Goal: Task Accomplishment & Management: Complete application form

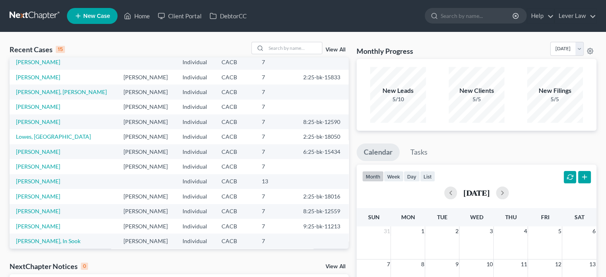
scroll to position [40, 0]
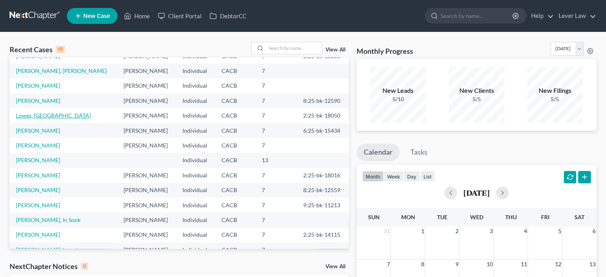
click at [36, 116] on link "Lowes, [GEOGRAPHIC_DATA]" at bounding box center [53, 115] width 75 height 7
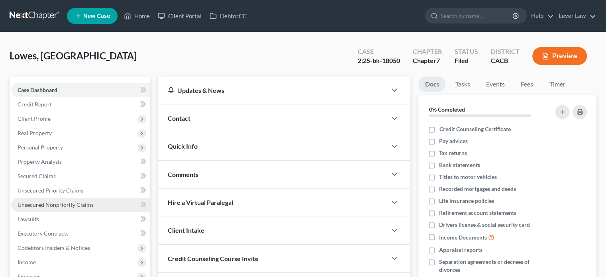
click at [53, 207] on span "Unsecured Nonpriority Claims" at bounding box center [56, 204] width 76 height 7
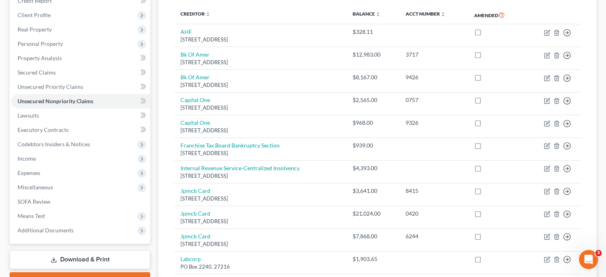
scroll to position [81, 0]
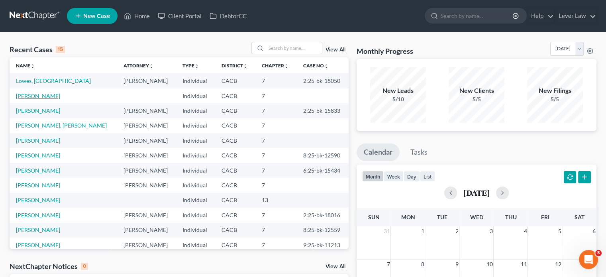
click at [32, 97] on link "[PERSON_NAME]" at bounding box center [38, 95] width 44 height 7
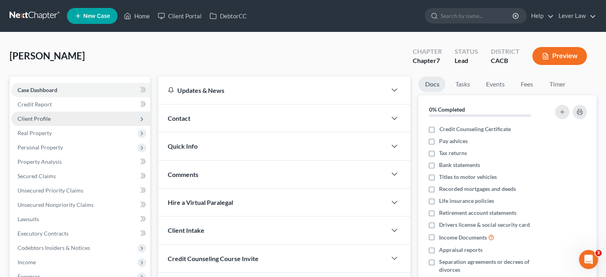
click at [51, 114] on span "Client Profile" at bounding box center [80, 119] width 139 height 14
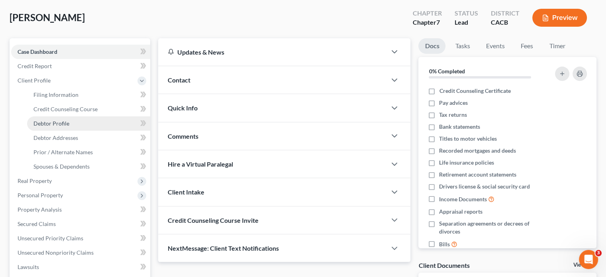
scroll to position [40, 0]
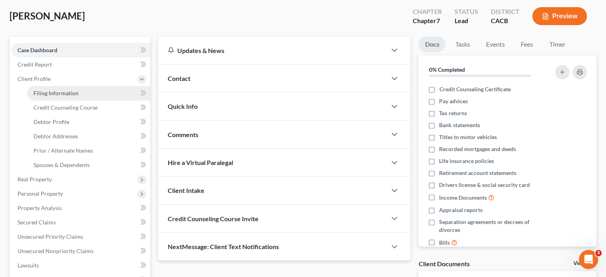
click at [71, 97] on link "Filing Information" at bounding box center [88, 93] width 123 height 14
select select "1"
select select "0"
select select "4"
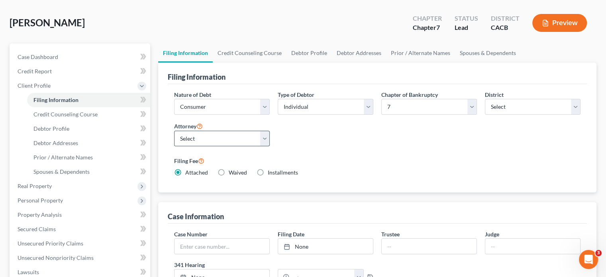
scroll to position [40, 0]
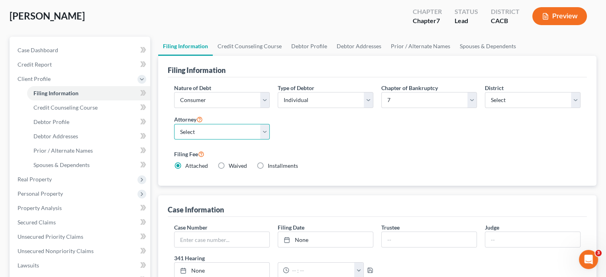
click at [225, 132] on select "Select Jill Kim - CACB" at bounding box center [222, 132] width 96 height 16
click at [226, 133] on select "Select Jill Kim - CACB" at bounding box center [222, 132] width 96 height 16
select select "0"
click at [174, 124] on select "Select Jill Kim - CACB" at bounding box center [222, 132] width 96 height 16
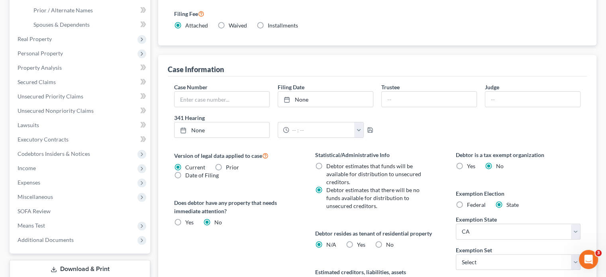
scroll to position [199, 0]
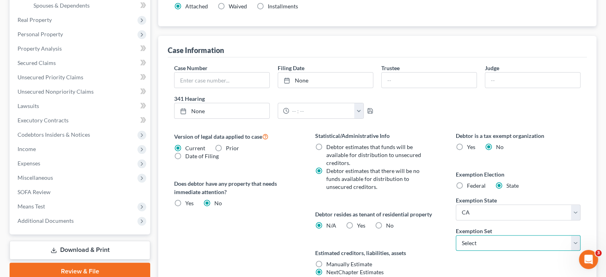
click at [485, 239] on select "Select 703 704" at bounding box center [518, 243] width 125 height 16
select select "1"
click at [456, 235] on select "Select 703 704" at bounding box center [518, 243] width 125 height 16
click at [366, 225] on div "Debtor resides as tenant of residential property N/A Yes Yes No" at bounding box center [377, 220] width 125 height 20
click at [357, 223] on label "Yes Yes" at bounding box center [361, 226] width 8 height 8
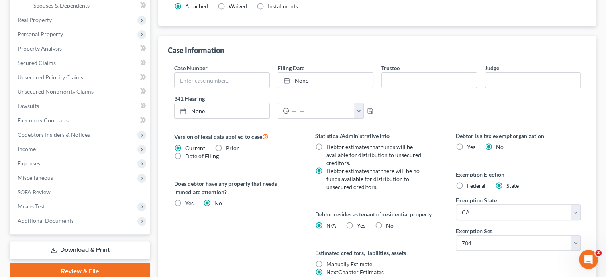
click at [360, 223] on input "Yes Yes" at bounding box center [362, 224] width 5 height 5
radio input "true"
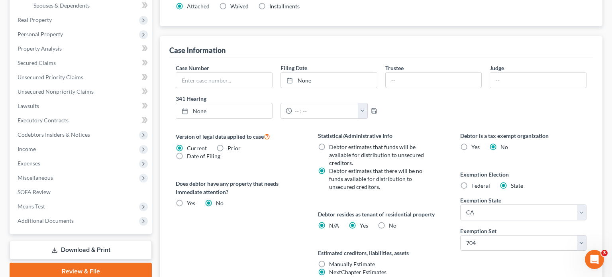
radio input "false"
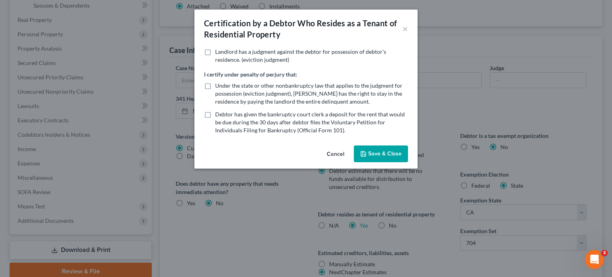
click at [381, 150] on button "Save & Close" at bounding box center [381, 153] width 54 height 17
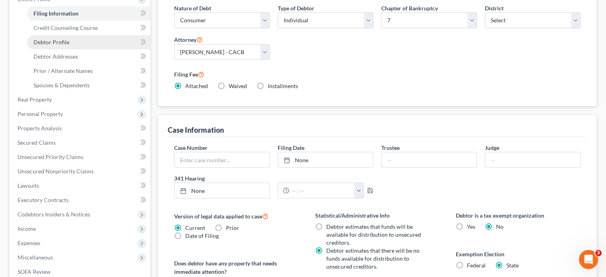
click at [53, 44] on span "Debtor Profile" at bounding box center [51, 42] width 36 height 7
select select "0"
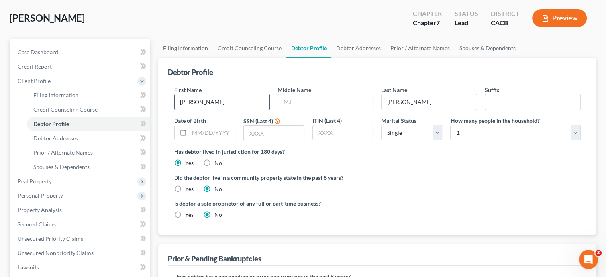
scroll to position [40, 0]
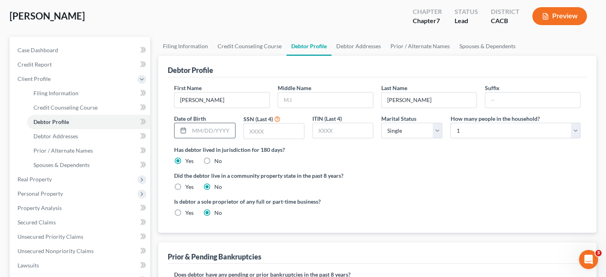
click at [216, 134] on input "text" at bounding box center [211, 130] width 45 height 15
type input "12/08/1985"
click at [267, 129] on input "text" at bounding box center [274, 131] width 60 height 15
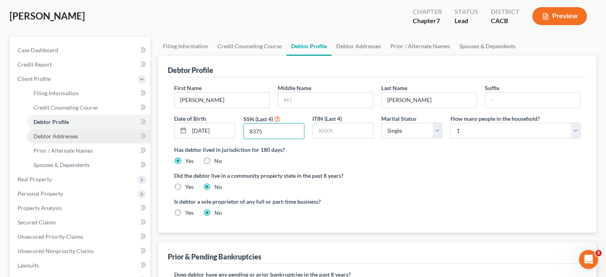
type input "8375"
click at [71, 135] on span "Debtor Addresses" at bounding box center [55, 136] width 45 height 7
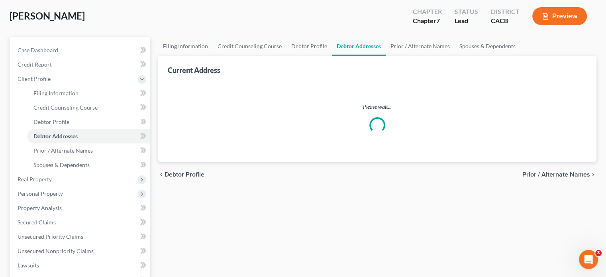
scroll to position [2, 0]
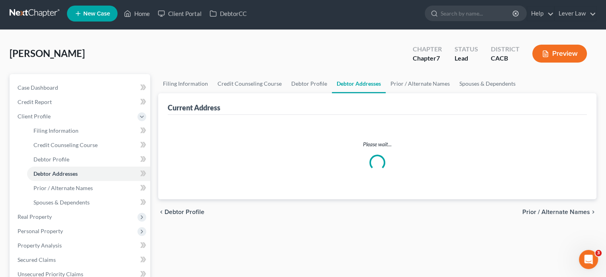
select select "0"
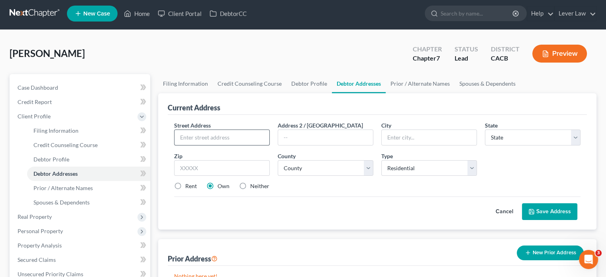
scroll to position [0, 0]
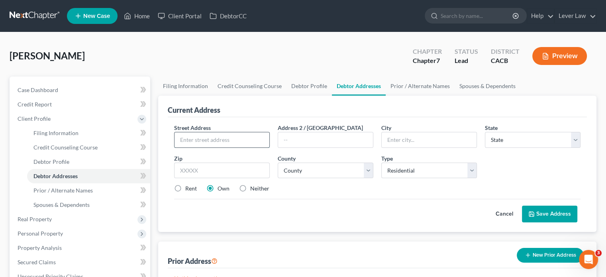
click at [215, 141] on input "text" at bounding box center [222, 139] width 95 height 15
type input "16250 Homecoming"
click at [210, 166] on input "text" at bounding box center [222, 171] width 96 height 16
click at [391, 134] on input "text" at bounding box center [429, 139] width 95 height 15
click at [224, 169] on input "text" at bounding box center [222, 171] width 96 height 16
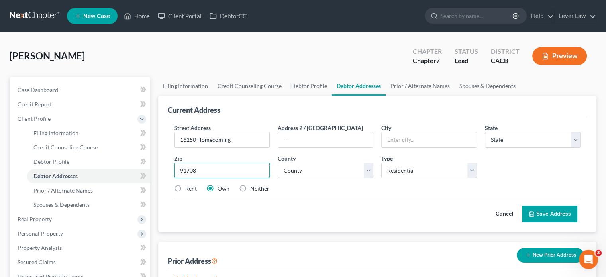
type input "91708"
click at [190, 186] on label "Rent" at bounding box center [191, 189] width 12 height 8
click at [190, 186] on input "Rent" at bounding box center [191, 187] width 5 height 5
radio input "true"
type input "Chino"
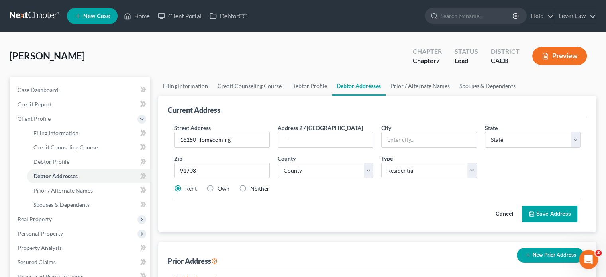
select select "4"
click at [320, 170] on select "County" at bounding box center [326, 171] width 96 height 16
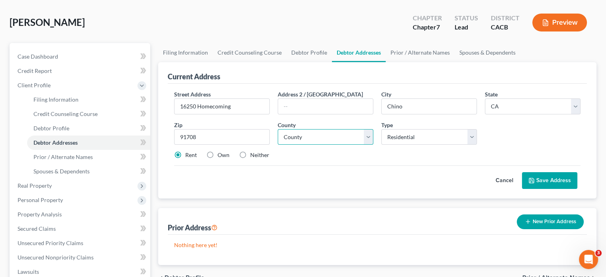
scroll to position [40, 0]
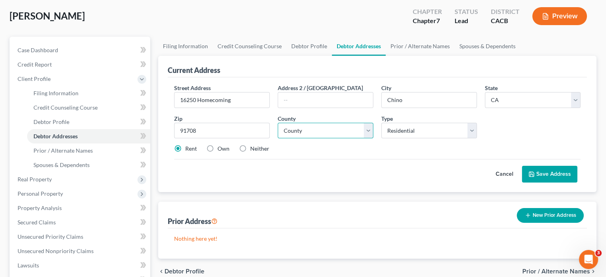
click at [356, 134] on select "County Alameda County Alpine County Amador County Butte County Calaveras County…" at bounding box center [326, 131] width 96 height 16
select select "35"
click at [278, 123] on select "County Alameda County Alpine County Amador County Butte County Calaveras County…" at bounding box center [326, 131] width 96 height 16
click at [538, 172] on button "Save Address" at bounding box center [549, 174] width 55 height 17
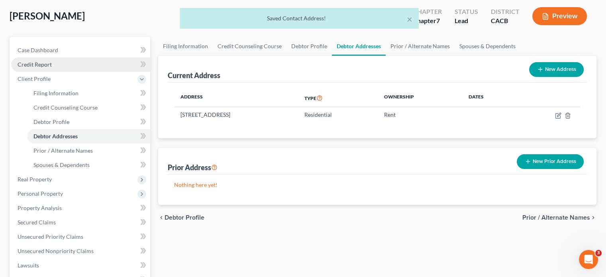
click at [62, 65] on link "Credit Report" at bounding box center [80, 64] width 139 height 14
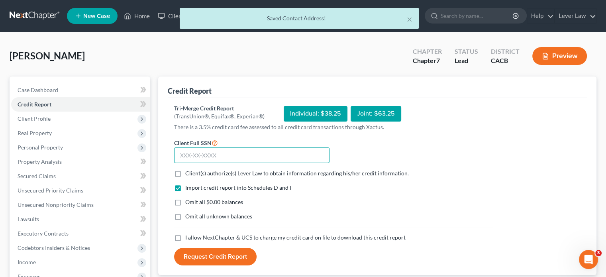
drag, startPoint x: 238, startPoint y: 151, endPoint x: 215, endPoint y: 158, distance: 23.4
click at [238, 151] on input "text" at bounding box center [251, 155] width 155 height 16
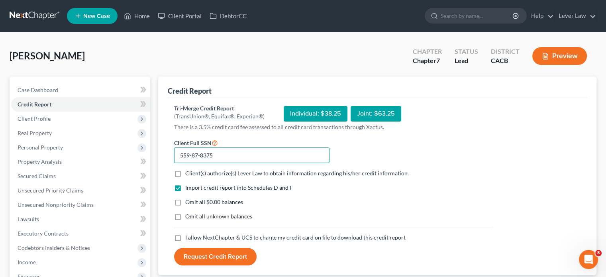
type input "559-87-8375"
click at [294, 174] on span "Client(s) authorize(s) Lever Law to obtain information regarding his/her credit…" at bounding box center [297, 173] width 224 height 7
click at [194, 174] on input "Client(s) authorize(s) Lever Law to obtain information regarding his/her credit…" at bounding box center [191, 171] width 5 height 5
checkbox input "true"
click at [222, 204] on span "Omit all $0.00 balances" at bounding box center [214, 202] width 58 height 7
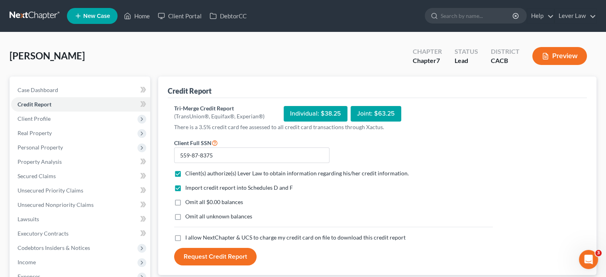
click at [194, 203] on input "Omit all $0.00 balances" at bounding box center [191, 200] width 5 height 5
checkbox input "true"
click at [220, 216] on span "Omit all unknown balances" at bounding box center [218, 216] width 67 height 7
click at [194, 216] on input "Omit all unknown balances" at bounding box center [191, 214] width 5 height 5
checkbox input "true"
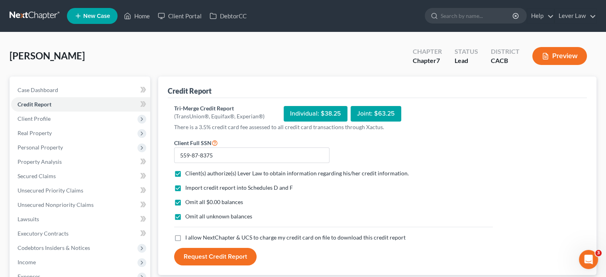
click at [220, 236] on span "I allow NextChapter & UCS to charge my credit card on file to download this cre…" at bounding box center [295, 237] width 220 height 7
click at [194, 236] on input "I allow NextChapter & UCS to charge my credit card on file to download this cre…" at bounding box center [191, 236] width 5 height 5
checkbox input "true"
drag, startPoint x: 220, startPoint y: 259, endPoint x: 238, endPoint y: 252, distance: 19.3
click at [220, 259] on button "Request Credit Report" at bounding box center [215, 257] width 83 height 18
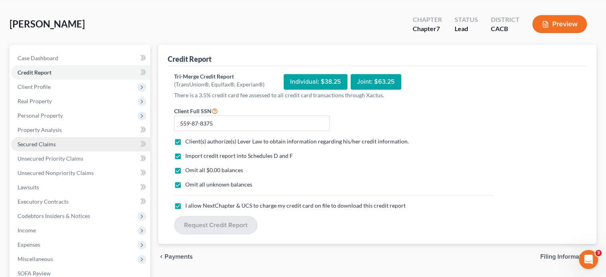
scroll to position [26, 0]
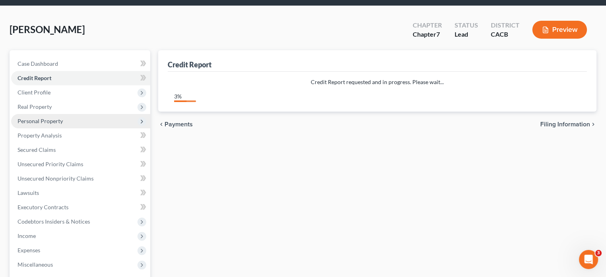
click at [58, 122] on span "Personal Property" at bounding box center [40, 121] width 45 height 7
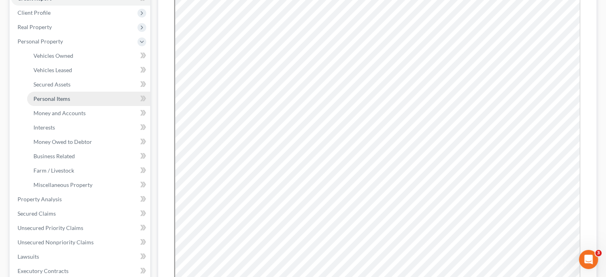
click at [65, 102] on span "Personal Items" at bounding box center [51, 98] width 37 height 7
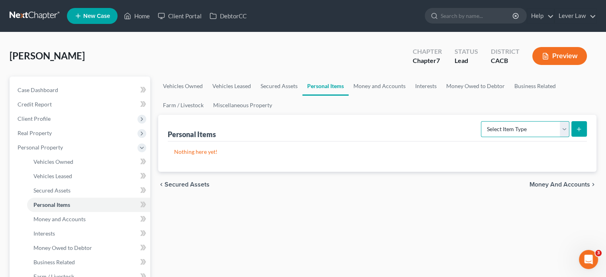
click at [539, 128] on select "Select Item Type Clothing Collectibles Of Value Electronics Firearms Household …" at bounding box center [525, 129] width 88 height 16
select select "clothing"
click at [482, 121] on select "Select Item Type Clothing Collectibles Of Value Electronics Firearms Household …" at bounding box center [525, 129] width 88 height 16
click at [574, 132] on button "submit" at bounding box center [580, 129] width 16 height 16
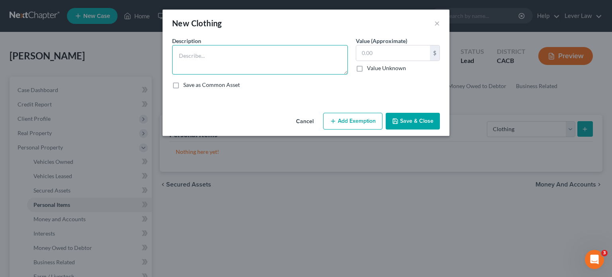
click at [226, 61] on textarea at bounding box center [260, 59] width 176 height 29
type textarea "Clothing"
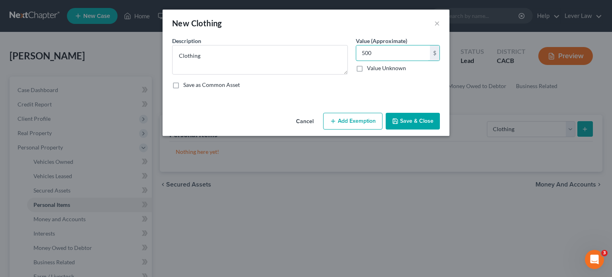
type input "500"
click at [367, 111] on div "Cancel Add Exemption Save & Close" at bounding box center [306, 123] width 287 height 26
click at [366, 116] on button "Add Exemption" at bounding box center [352, 121] width 59 height 17
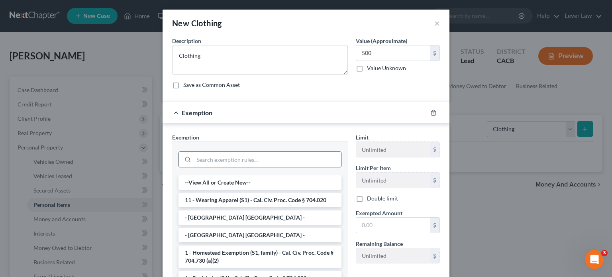
click at [223, 157] on input "search" at bounding box center [267, 159] width 147 height 15
drag, startPoint x: 226, startPoint y: 202, endPoint x: 254, endPoint y: 200, distance: 27.6
click at [227, 202] on li "11 - Wearing Apparel (S1) - Cal. Civ. Proc. Code § 704.020" at bounding box center [260, 200] width 163 height 14
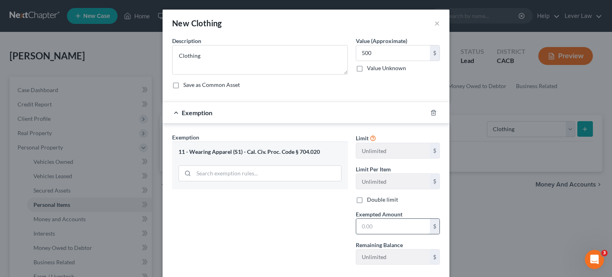
click at [391, 226] on input "text" at bounding box center [393, 226] width 74 height 15
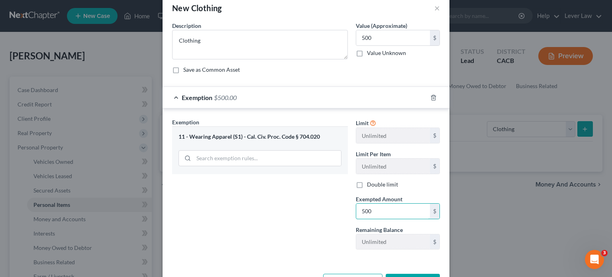
scroll to position [43, 0]
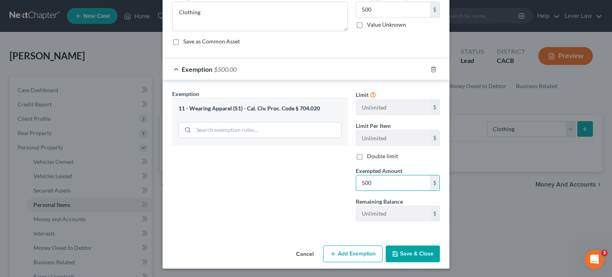
type input "500"
click at [321, 244] on div "Cancel Add Exemption Save & Close" at bounding box center [306, 255] width 287 height 26
click at [424, 256] on button "Save & Close" at bounding box center [413, 254] width 54 height 17
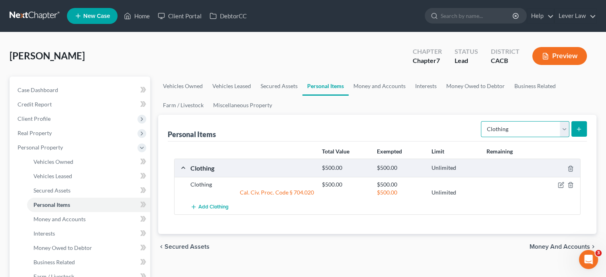
click at [532, 134] on select "Select Item Type Clothing Collectibles Of Value Electronics Firearms Household …" at bounding box center [525, 129] width 88 height 16
select select "household_goods"
click at [482, 121] on select "Select Item Type Clothing Collectibles Of Value Electronics Firearms Household …" at bounding box center [525, 129] width 88 height 16
click at [581, 132] on icon "submit" at bounding box center [579, 129] width 6 height 6
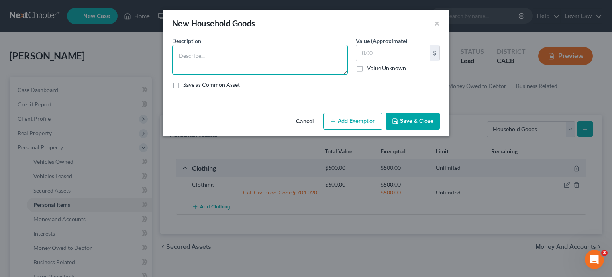
click at [208, 63] on textarea at bounding box center [260, 59] width 176 height 29
type textarea "Customary household goods"
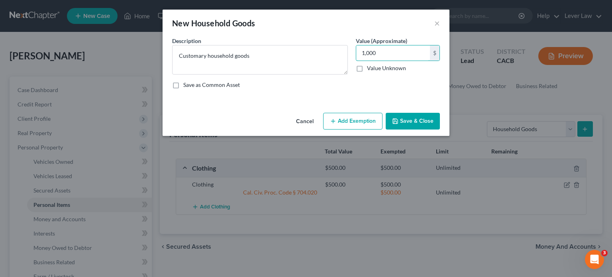
type input "1,000"
click at [358, 124] on button "Add Exemption" at bounding box center [352, 121] width 59 height 17
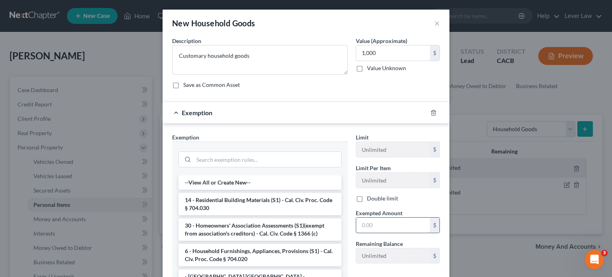
drag, startPoint x: 220, startPoint y: 253, endPoint x: 363, endPoint y: 230, distance: 145.0
click at [220, 253] on li "6 - Household Furnishings, Appliances, Provisions (S1) - Cal. Civ. Proc. Code §…" at bounding box center [260, 255] width 163 height 22
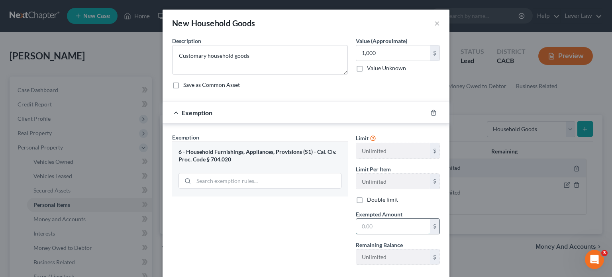
click at [388, 221] on input "text" at bounding box center [393, 226] width 74 height 15
type input "1,000"
click at [271, 226] on div "Exemption Set must be selected for CA. Exemption * 6 - Household Furnishings, A…" at bounding box center [260, 202] width 184 height 138
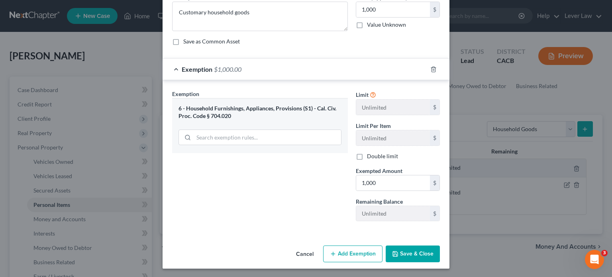
click at [419, 251] on button "Save & Close" at bounding box center [413, 254] width 54 height 17
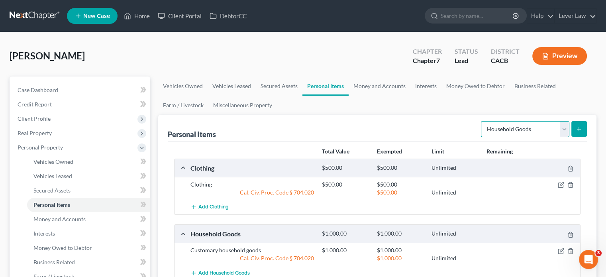
click at [516, 125] on select "Select Item Type Clothing Collectibles Of Value Electronics Firearms Household …" at bounding box center [525, 129] width 88 height 16
select select "jewelry"
click at [482, 121] on select "Select Item Type Clothing Collectibles Of Value Electronics Firearms Household …" at bounding box center [525, 129] width 88 height 16
click at [578, 132] on button "submit" at bounding box center [580, 129] width 16 height 16
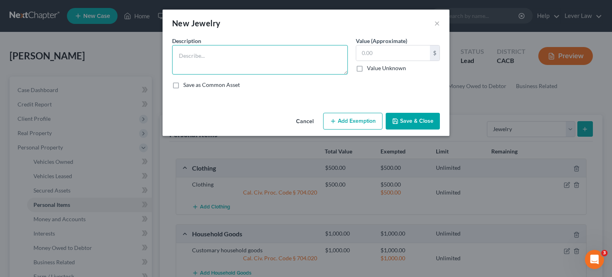
drag, startPoint x: 207, startPoint y: 63, endPoint x: 203, endPoint y: 64, distance: 4.3
click at [207, 63] on textarea at bounding box center [260, 59] width 176 height 29
type textarea "Jewelry"
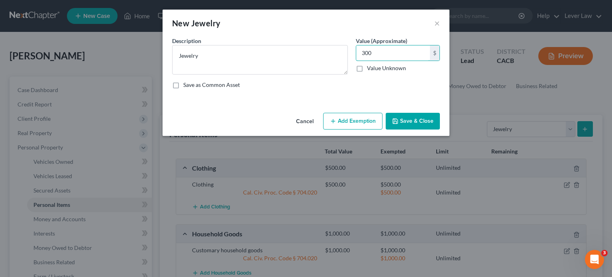
type input "300"
click at [346, 124] on button "Add Exemption" at bounding box center [352, 121] width 59 height 17
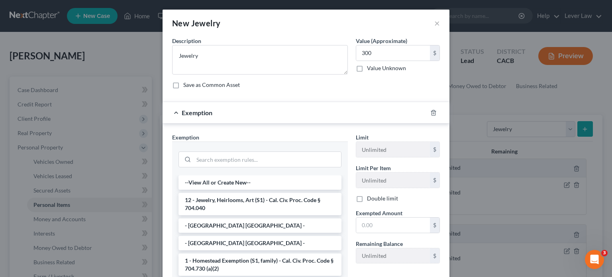
drag, startPoint x: 228, startPoint y: 201, endPoint x: 254, endPoint y: 202, distance: 26.0
click at [228, 200] on li "12 - Jewelry, Heirlooms, Art (S1) - Cal. Civ. Proc. Code § 704.040" at bounding box center [260, 204] width 163 height 22
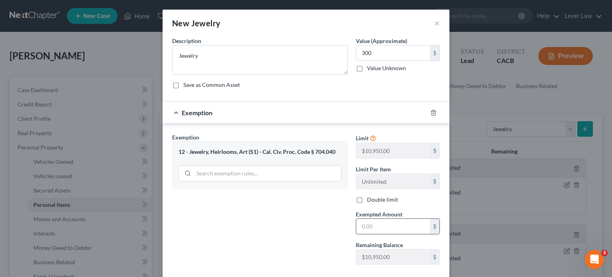
click at [375, 222] on input "text" at bounding box center [393, 226] width 74 height 15
type input "300"
drag, startPoint x: 263, startPoint y: 220, endPoint x: 263, endPoint y: 215, distance: 4.8
click at [263, 218] on div "Exemption Set must be selected for CA. Exemption * 12 - Jewelry, Heirlooms, Art…" at bounding box center [260, 202] width 184 height 138
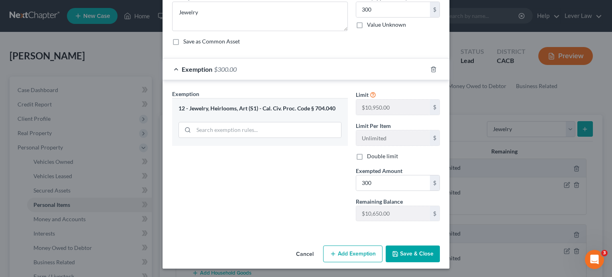
click at [412, 247] on button "Save & Close" at bounding box center [413, 254] width 54 height 17
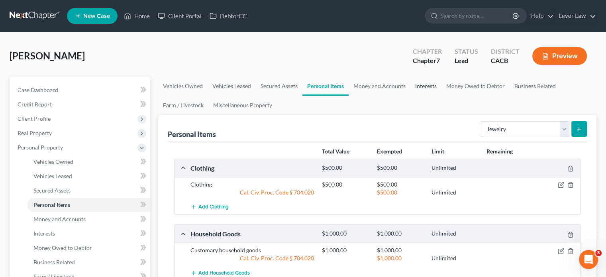
click at [424, 87] on link "Interests" at bounding box center [426, 86] width 31 height 19
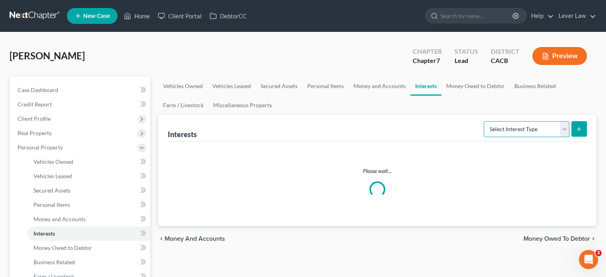
click at [512, 131] on select "Select Interest Type 401K Annuity Bond Education IRA Government Bond Government…" at bounding box center [527, 129] width 86 height 16
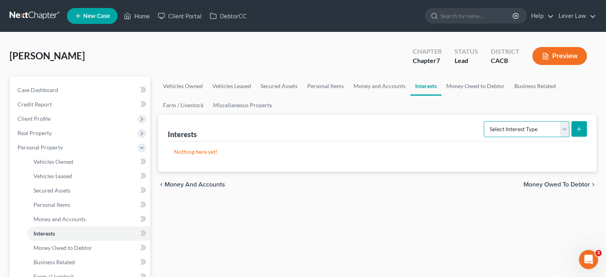
select select "401k"
click at [485, 121] on select "Select Interest Type 401K Annuity Bond Education IRA Government Bond Government…" at bounding box center [527, 129] width 86 height 16
click at [578, 131] on icon "submit" at bounding box center [579, 129] width 6 height 6
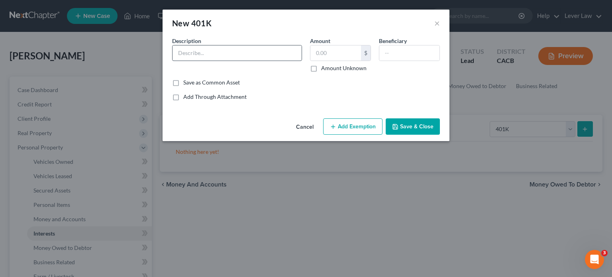
drag, startPoint x: 204, startPoint y: 65, endPoint x: 213, endPoint y: 51, distance: 15.9
click at [206, 63] on div "Description *" at bounding box center [237, 54] width 138 height 35
click at [213, 52] on input "text" at bounding box center [237, 52] width 129 height 15
type input "Retirement"
click at [423, 124] on button "Save & Close" at bounding box center [413, 126] width 54 height 17
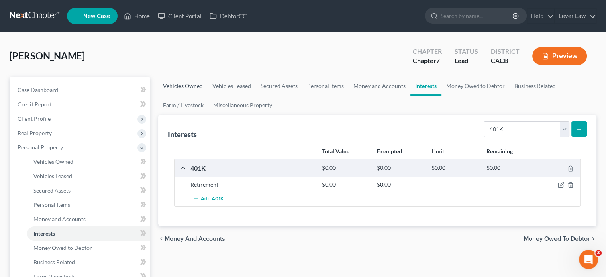
click at [197, 87] on link "Vehicles Owned" at bounding box center [182, 86] width 49 height 19
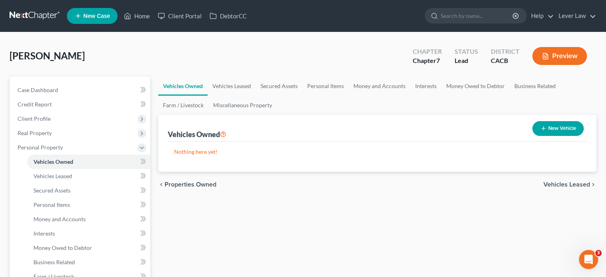
click at [546, 131] on button "New Vehicle" at bounding box center [558, 128] width 51 height 15
select select "0"
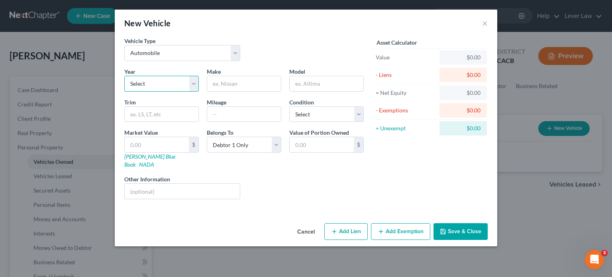
drag, startPoint x: 136, startPoint y: 89, endPoint x: 144, endPoint y: 88, distance: 8.0
click at [136, 89] on select "Select 2026 2025 2024 2023 2022 2021 2020 2019 2018 2017 2016 2015 2014 2013 20…" at bounding box center [161, 84] width 75 height 16
select select "8"
click at [124, 76] on select "Select 2026 2025 2024 2023 2022 2021 2020 2019 2018 2017 2016 2015 2014 2013 20…" at bounding box center [161, 84] width 75 height 16
drag, startPoint x: 232, startPoint y: 85, endPoint x: 226, endPoint y: 90, distance: 7.7
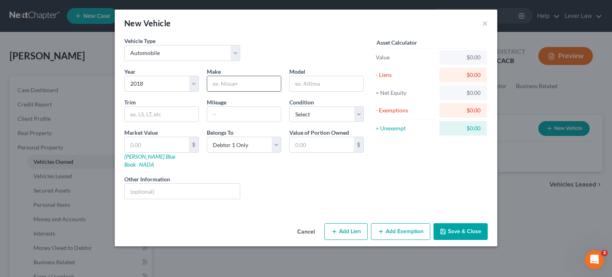
click at [232, 89] on input "text" at bounding box center [244, 83] width 74 height 15
type input "Toyota"
type input "Prius"
click at [215, 117] on input "text" at bounding box center [244, 114] width 74 height 15
type input "177000"
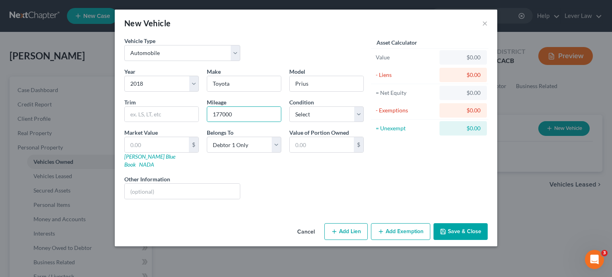
click at [473, 228] on button "Save & Close" at bounding box center [461, 231] width 54 height 17
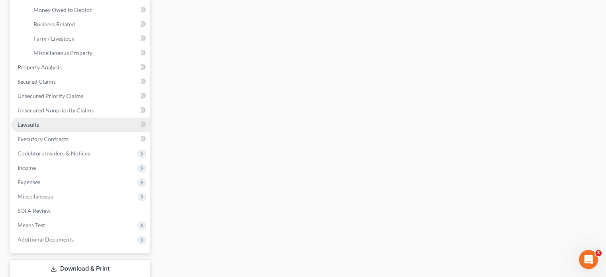
scroll to position [239, 0]
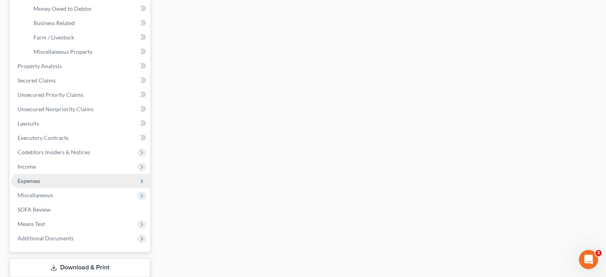
click at [38, 179] on span "Expenses" at bounding box center [29, 180] width 23 height 7
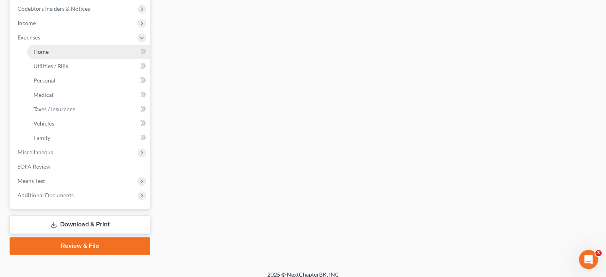
click at [63, 45] on link "Home" at bounding box center [88, 52] width 123 height 14
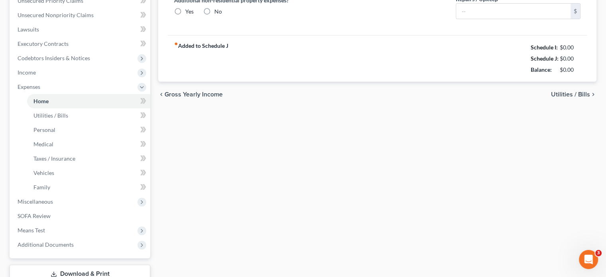
type input "0.00"
radio input "true"
type input "0.00"
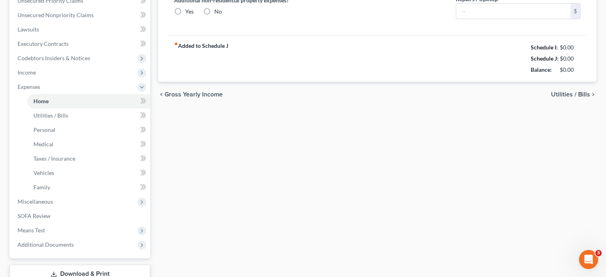
type input "0.00"
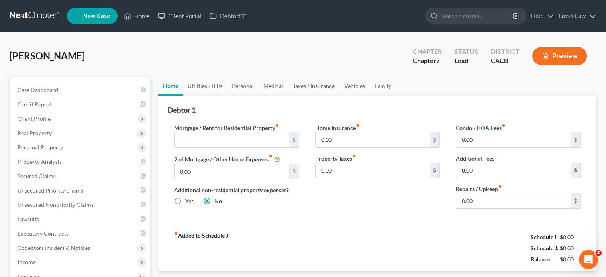
click at [258, 130] on label "Mortgage / Rent for Residential Property fiber_manual_record" at bounding box center [226, 128] width 105 height 8
click at [258, 135] on input "text" at bounding box center [232, 139] width 114 height 15
type input "1,442"
click at [204, 88] on link "Utilities / Bills" at bounding box center [205, 86] width 44 height 19
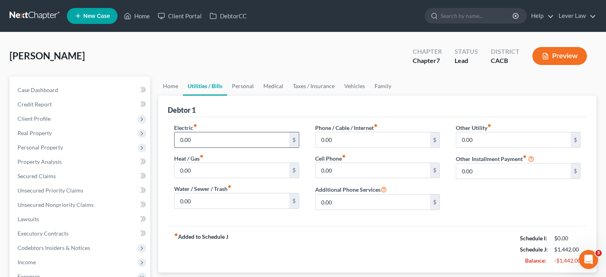
click at [220, 142] on input "0.00" at bounding box center [232, 139] width 114 height 15
type input "20"
click at [223, 170] on input "0.00" at bounding box center [232, 170] width 114 height 15
type input "158"
click at [332, 146] on input "0.00" at bounding box center [373, 139] width 114 height 15
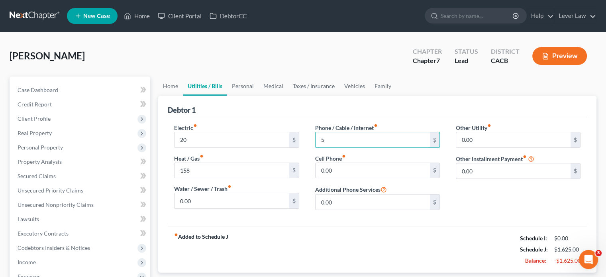
type input "5"
click at [348, 167] on input "0.00" at bounding box center [373, 170] width 114 height 15
type input "100"
click at [242, 86] on link "Personal" at bounding box center [242, 86] width 31 height 19
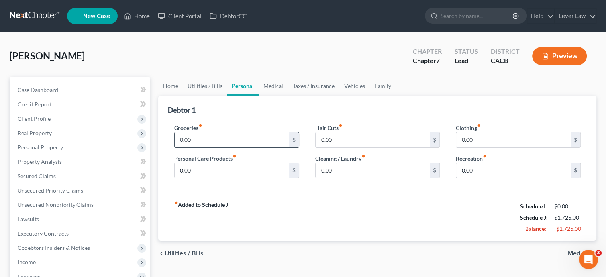
click at [226, 142] on input "0.00" at bounding box center [232, 139] width 114 height 15
type input "500"
click at [338, 172] on input "0.00" at bounding box center [373, 170] width 114 height 15
type input "100"
click at [348, 84] on link "Vehicles" at bounding box center [355, 86] width 30 height 19
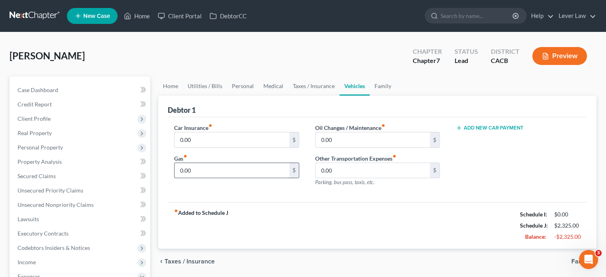
click at [225, 170] on input "0.00" at bounding box center [232, 170] width 114 height 15
type input "200"
click at [220, 142] on input "0.00" at bounding box center [232, 139] width 114 height 15
type input "200"
click at [253, 84] on link "Personal" at bounding box center [242, 86] width 31 height 19
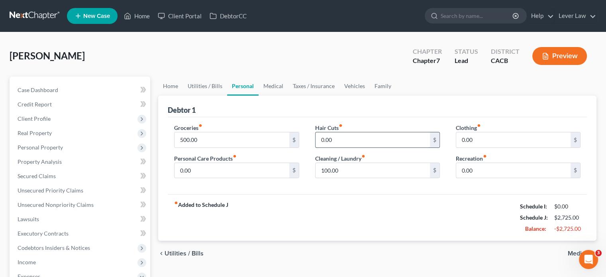
click at [342, 132] on input "0.00" at bounding box center [373, 139] width 114 height 15
type input "50"
click at [220, 170] on input "0.00" at bounding box center [232, 170] width 114 height 15
type input "100"
click at [499, 134] on input "0.00" at bounding box center [513, 139] width 114 height 15
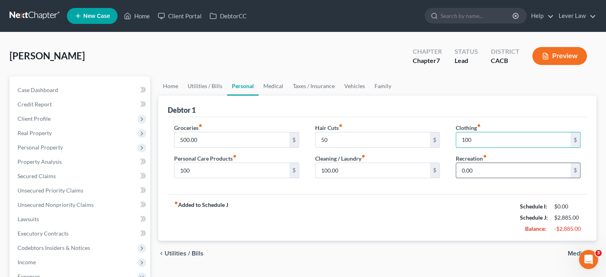
type input "100"
click at [478, 171] on input "0.00" at bounding box center [513, 170] width 114 height 15
type input "100"
click at [443, 241] on div "chevron_left Utilities / Bills Medical chevron_right" at bounding box center [377, 254] width 438 height 26
click at [374, 86] on link "Family" at bounding box center [383, 86] width 26 height 19
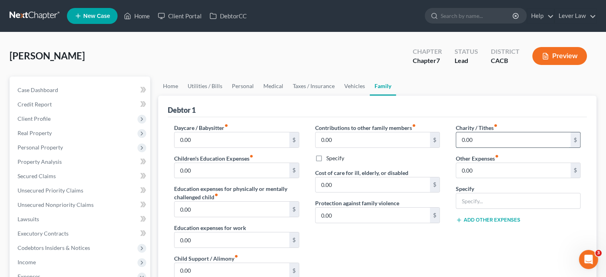
click at [493, 137] on input "0.00" at bounding box center [513, 139] width 114 height 15
type input "50"
click at [461, 231] on div "Charity / Tithes fiber_manual_record 50 $ Other Expenses fiber_manual_record 0.…" at bounding box center [518, 208] width 141 height 169
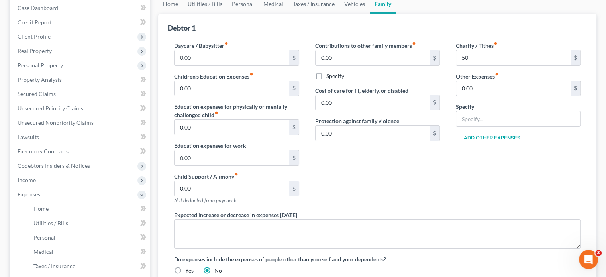
scroll to position [80, 0]
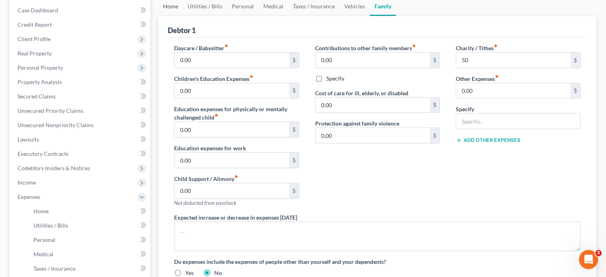
click at [166, 1] on link "Home" at bounding box center [170, 6] width 25 height 19
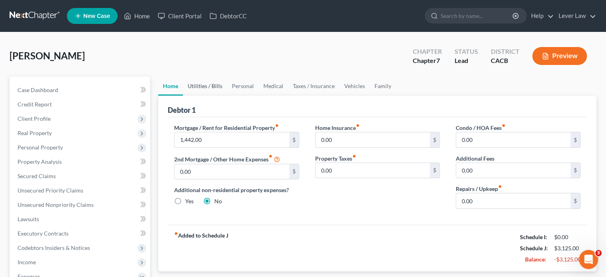
click at [207, 83] on link "Utilities / Bills" at bounding box center [205, 86] width 44 height 19
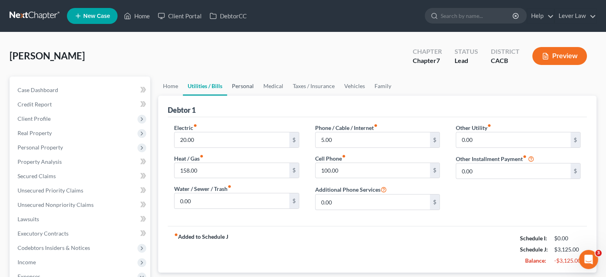
click at [241, 88] on link "Personal" at bounding box center [242, 86] width 31 height 19
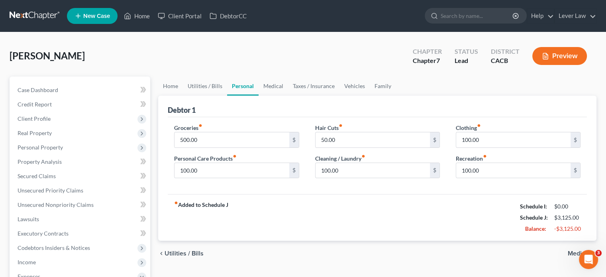
click at [30, 18] on link at bounding box center [35, 16] width 51 height 14
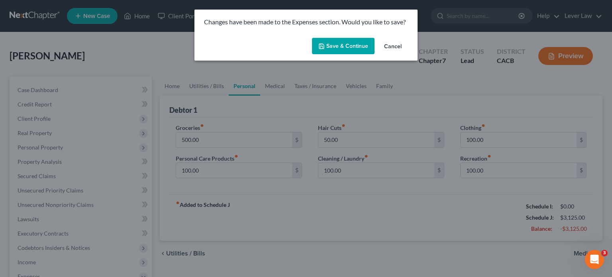
click at [347, 49] on button "Save & Continue" at bounding box center [343, 46] width 63 height 17
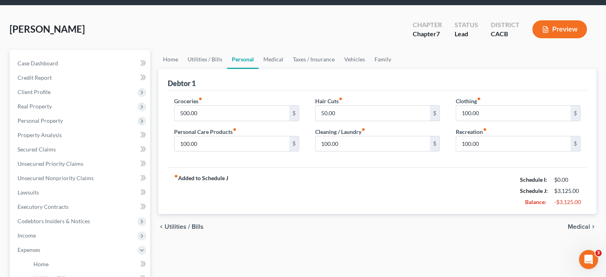
scroll to position [199, 0]
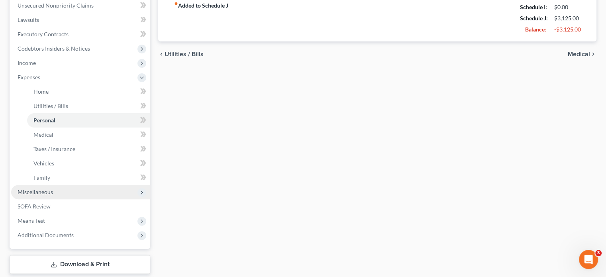
click at [44, 196] on span "Miscellaneous" at bounding box center [80, 192] width 139 height 14
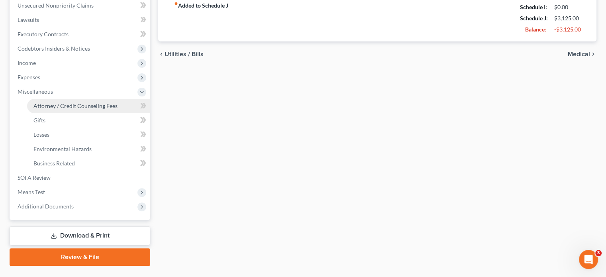
click at [67, 109] on span "Attorney / Credit Counseling Fees" at bounding box center [75, 105] width 84 height 7
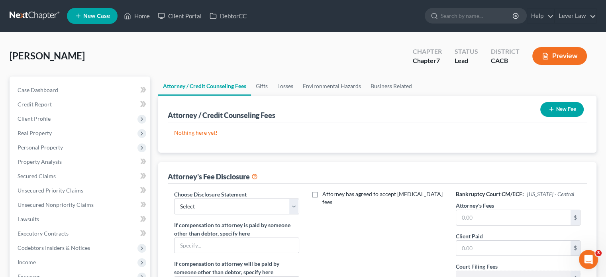
click at [550, 105] on button "New Fee" at bounding box center [562, 109] width 43 height 15
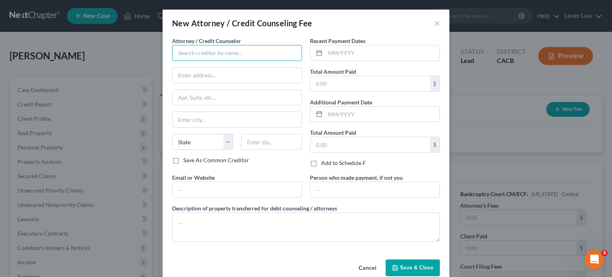
click at [185, 49] on input "text" at bounding box center [237, 53] width 130 height 16
type input "One Law Corporation dba Lever Law"
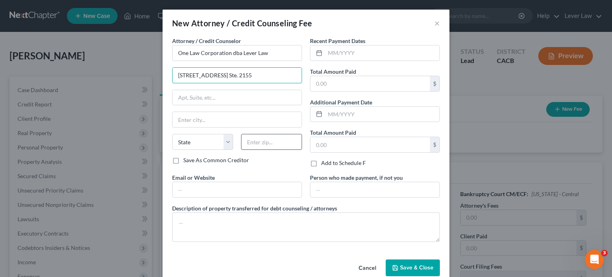
type input "3435 Wilshire Blvd. Ste. 2155"
click at [274, 142] on input "text" at bounding box center [271, 142] width 61 height 16
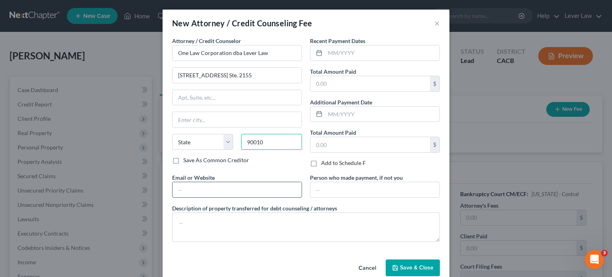
type input "90010"
drag, startPoint x: 244, startPoint y: 189, endPoint x: 245, endPoint y: 197, distance: 8.0
click at [244, 189] on input "text" at bounding box center [237, 189] width 129 height 15
type input "Los Angeles"
select select "4"
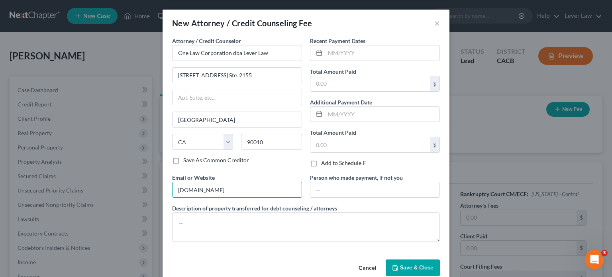
type input "leverlaw.com"
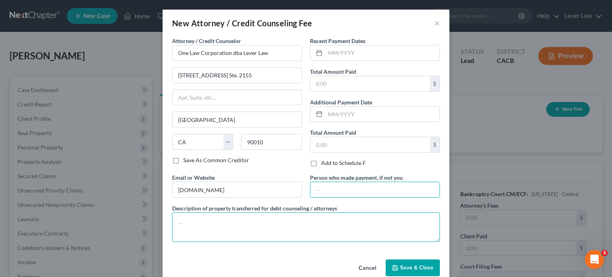
click at [243, 224] on textarea at bounding box center [306, 226] width 268 height 29
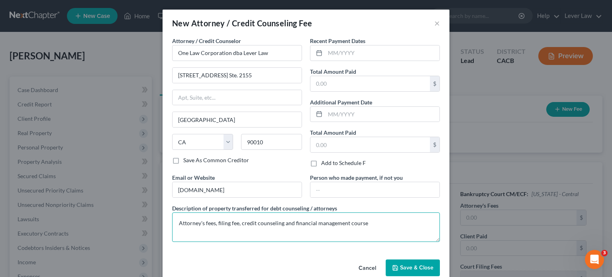
type textarea "Attorney's fees, filing fee, credit counseling and financial management course"
drag, startPoint x: 401, startPoint y: 272, endPoint x: 389, endPoint y: 261, distance: 16.6
click at [402, 271] on button "Save & Close" at bounding box center [413, 268] width 54 height 17
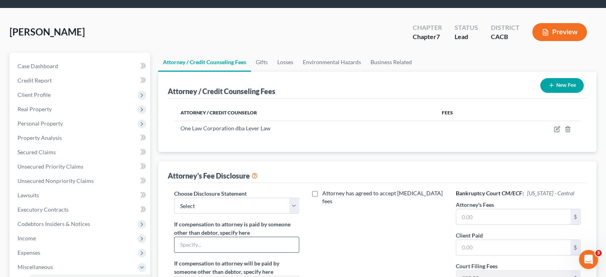
scroll to position [80, 0]
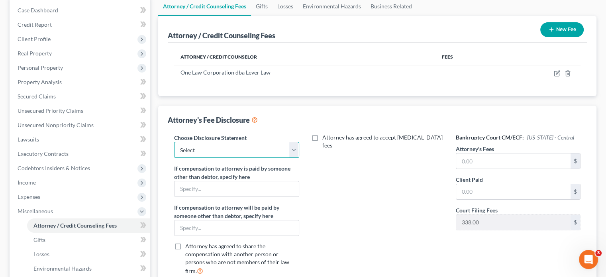
click at [249, 154] on select "Select Atty Disclosure" at bounding box center [236, 150] width 125 height 16
select select "0"
click at [174, 142] on select "Select Atty Disclosure" at bounding box center [236, 150] width 125 height 16
